Goal: Navigation & Orientation: Understand site structure

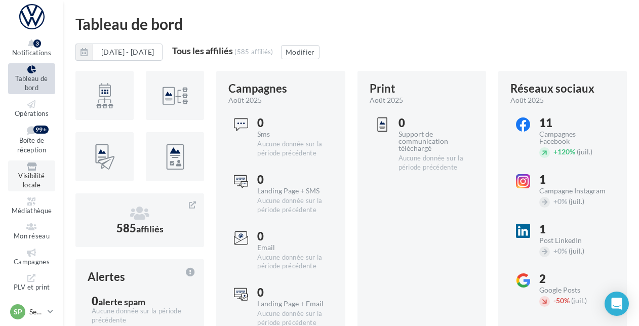
click at [21, 166] on icon at bounding box center [31, 167] width 41 height 8
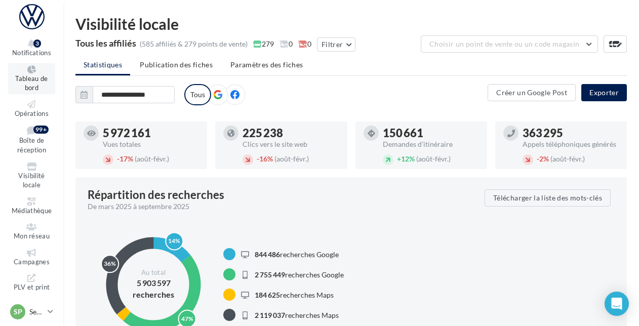
click at [22, 78] on span "Tableau de bord" at bounding box center [31, 83] width 32 height 18
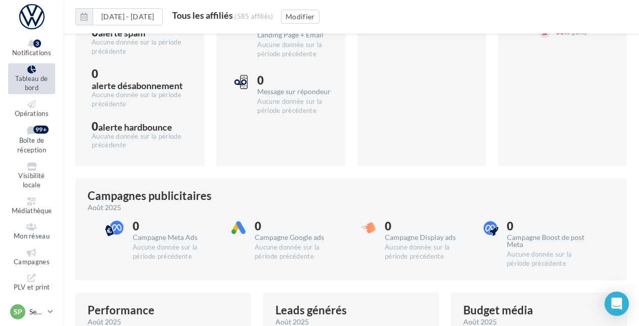
scroll to position [282, 0]
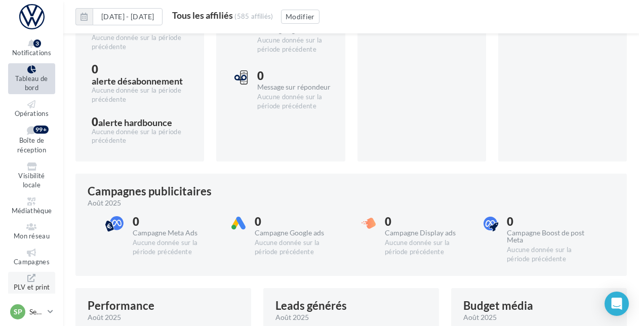
click at [33, 274] on icon at bounding box center [31, 278] width 41 height 8
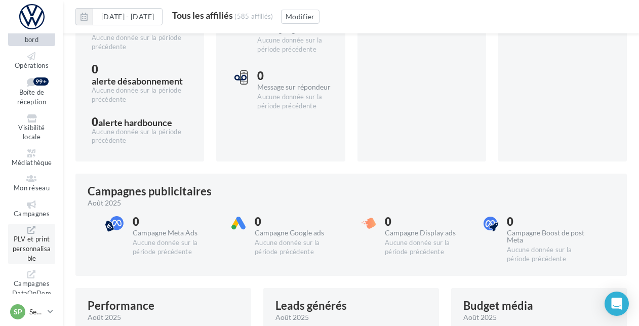
scroll to position [47, 0]
click at [24, 211] on span "Campagnes" at bounding box center [32, 215] width 36 height 8
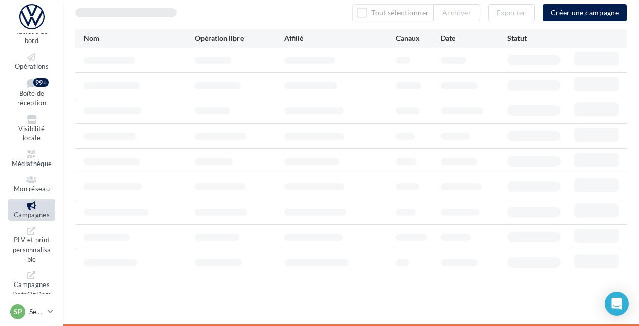
scroll to position [16, 0]
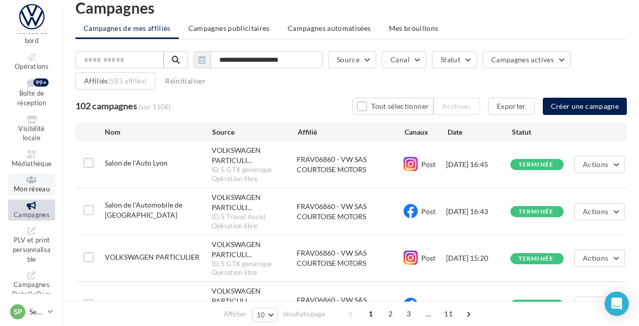
click at [25, 186] on span "Mon réseau" at bounding box center [32, 189] width 36 height 8
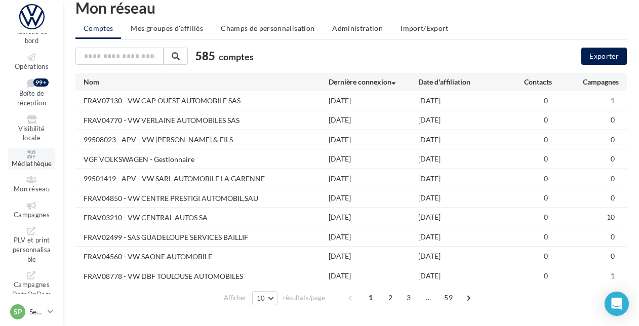
click at [23, 154] on icon at bounding box center [31, 154] width 41 height 8
